Goal: Task Accomplishment & Management: Use online tool/utility

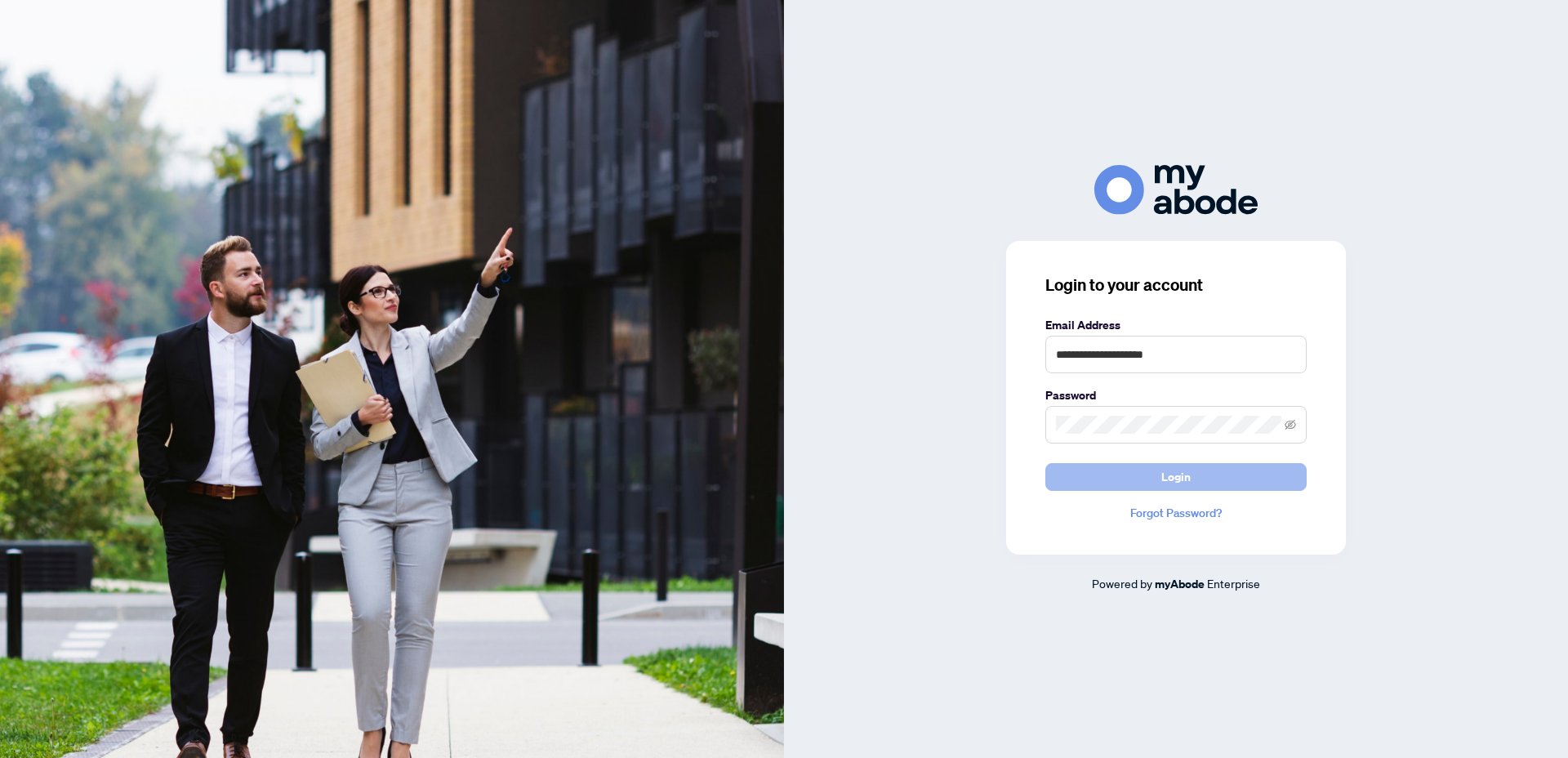
click at [1052, 480] on button "Login" at bounding box center [1176, 477] width 261 height 28
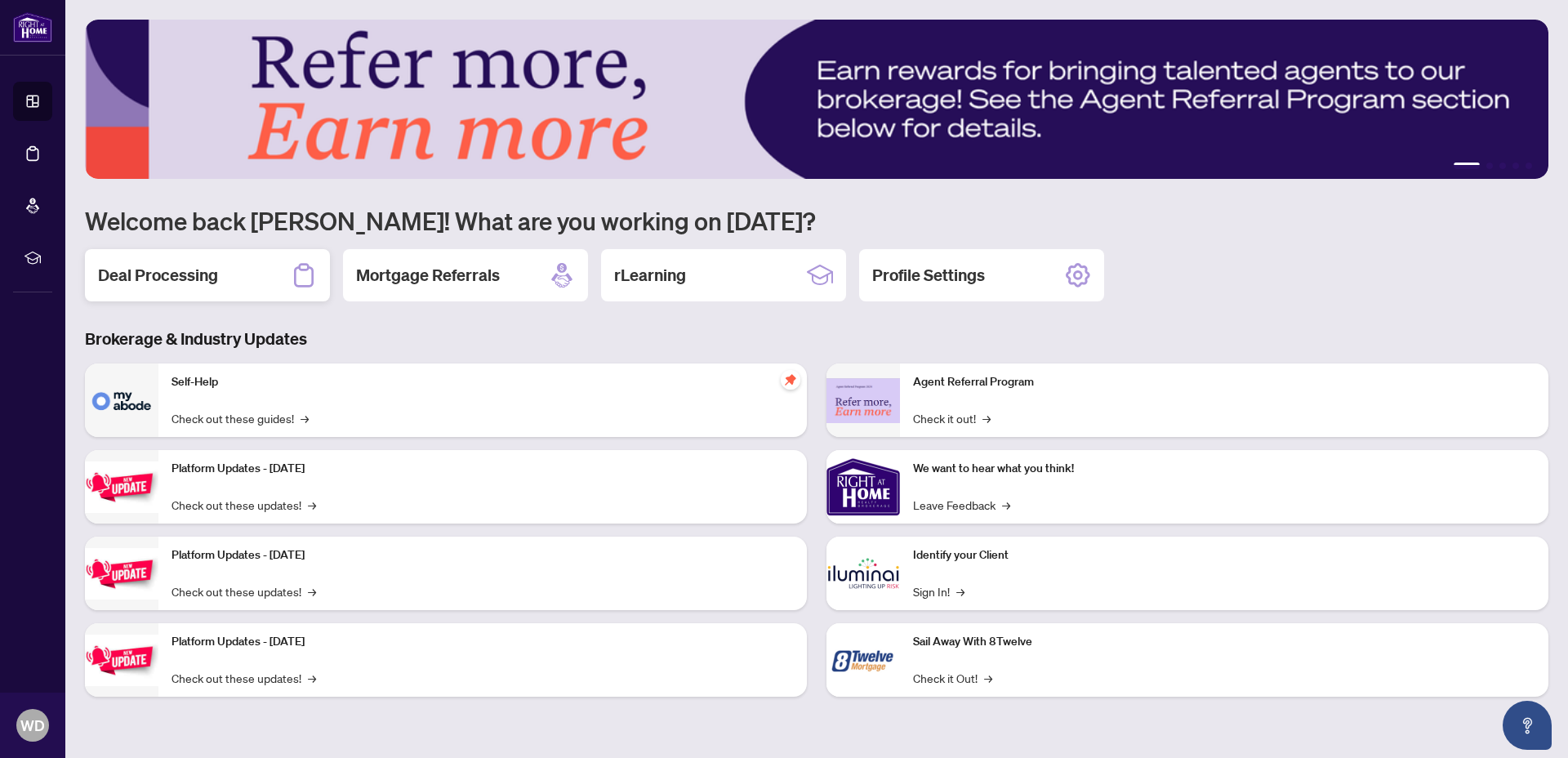
click at [139, 274] on h2 "Deal Processing" at bounding box center [158, 275] width 120 height 23
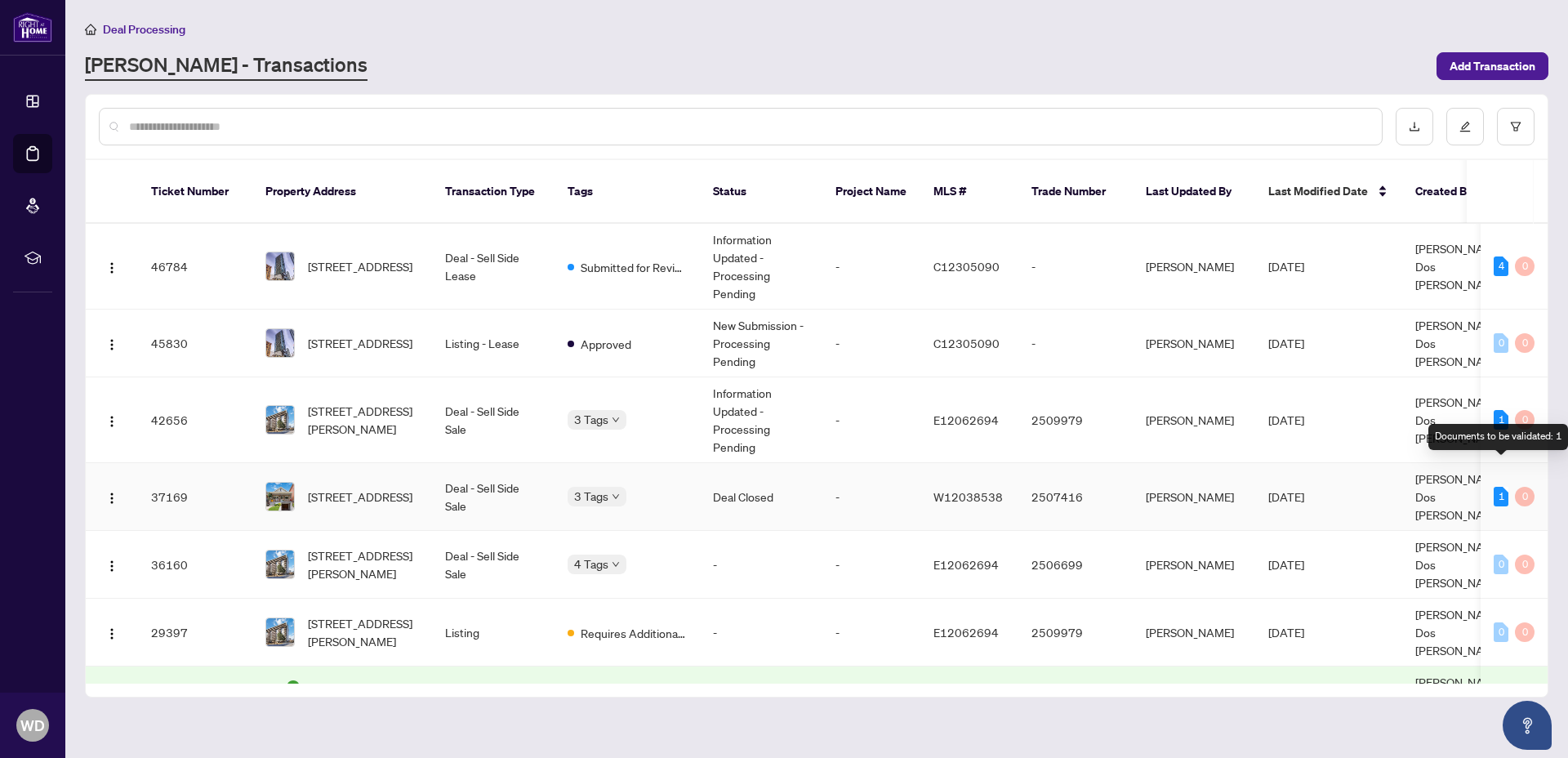
click at [1505, 487] on div "1" at bounding box center [1501, 496] width 15 height 19
click at [1501, 410] on div "1" at bounding box center [1501, 419] width 15 height 19
click at [901, 404] on td "-" at bounding box center [871, 419] width 98 height 86
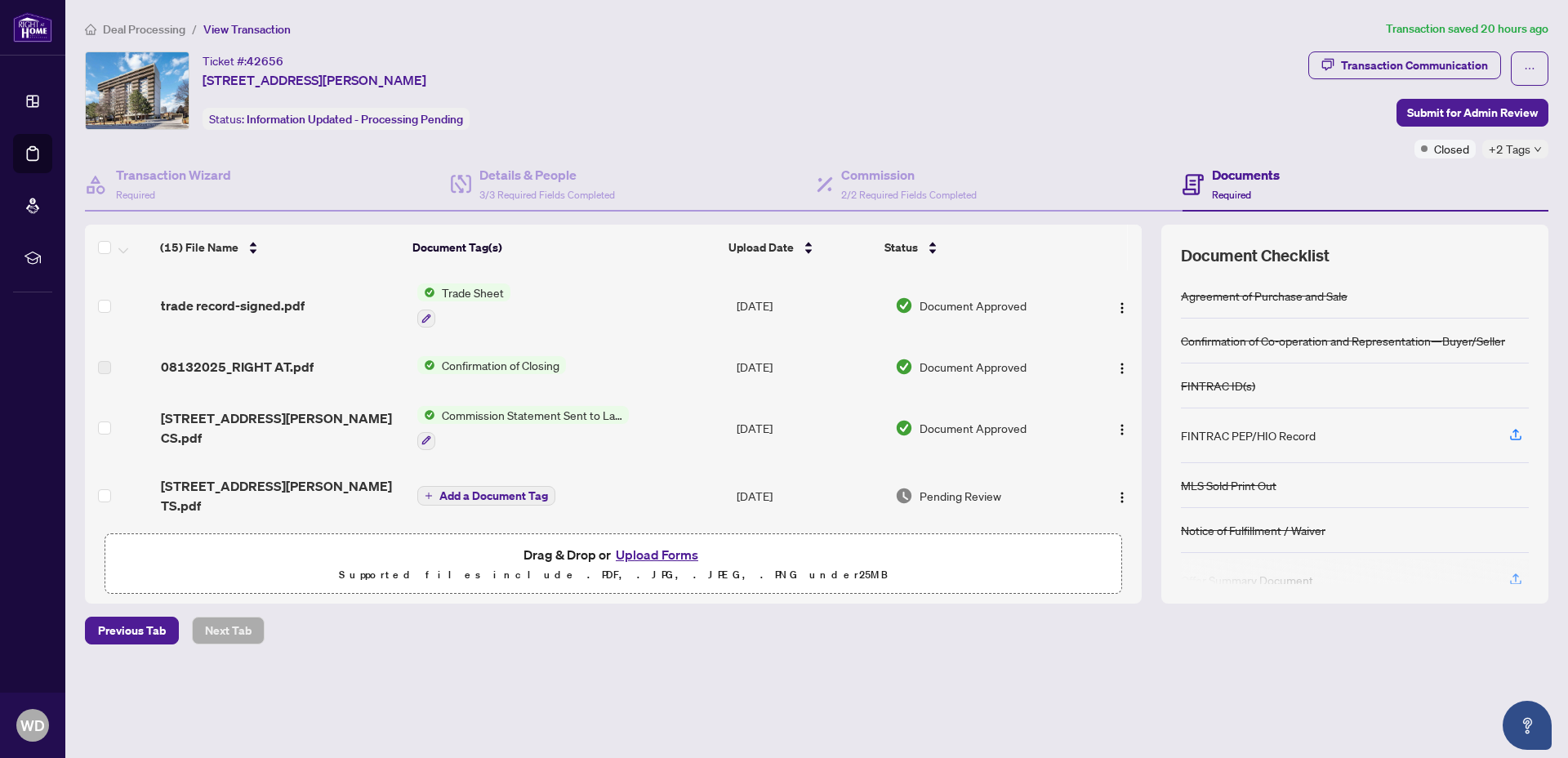
click at [1527, 153] on span "+2 Tags" at bounding box center [1509, 149] width 41 height 18
click at [1187, 96] on div "Ticket #: 42656 1006-40 Bay Mills Blvd, Toronto, Ontario M1T 3P5, Canada Status…" at bounding box center [693, 90] width 1217 height 78
